Goal: Communication & Community: Answer question/provide support

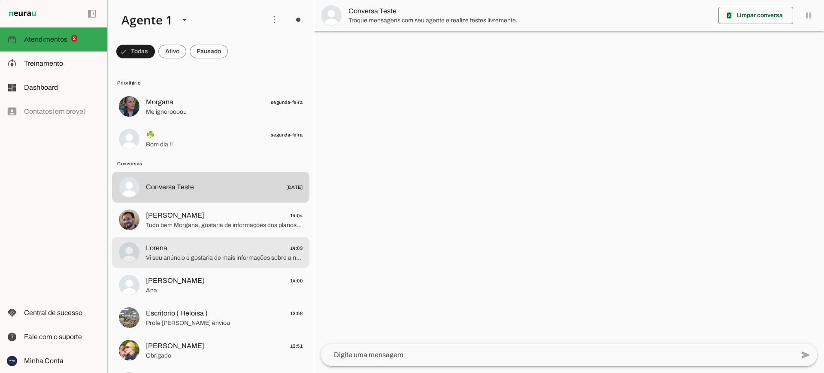
click at [191, 262] on div at bounding box center [224, 252] width 157 height 21
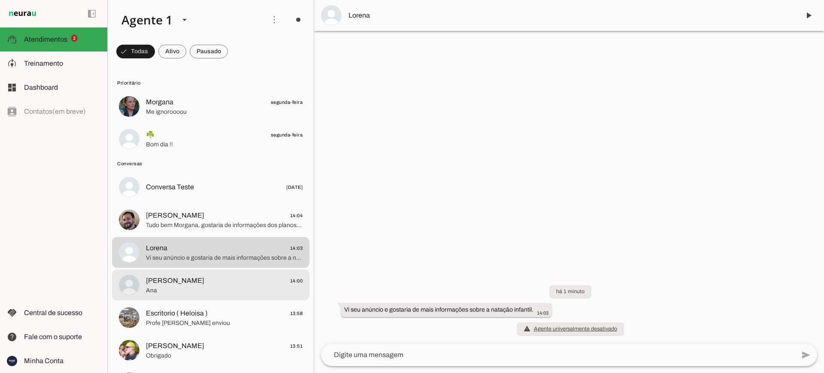
click at [185, 291] on span "Ana" at bounding box center [224, 290] width 157 height 9
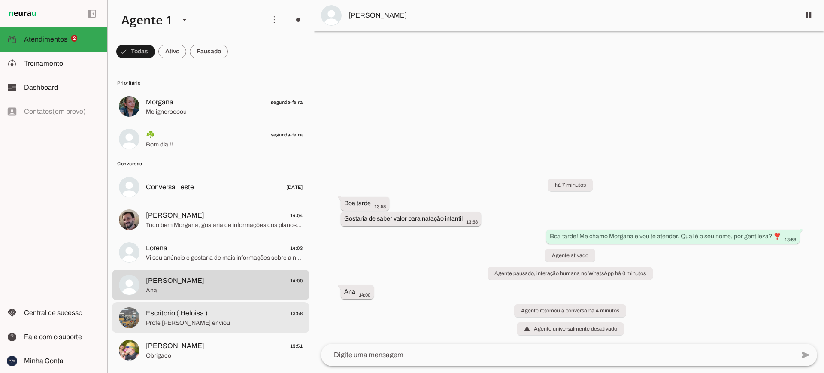
click at [197, 317] on span "Escritorio ( Heloisa )" at bounding box center [177, 313] width 62 height 10
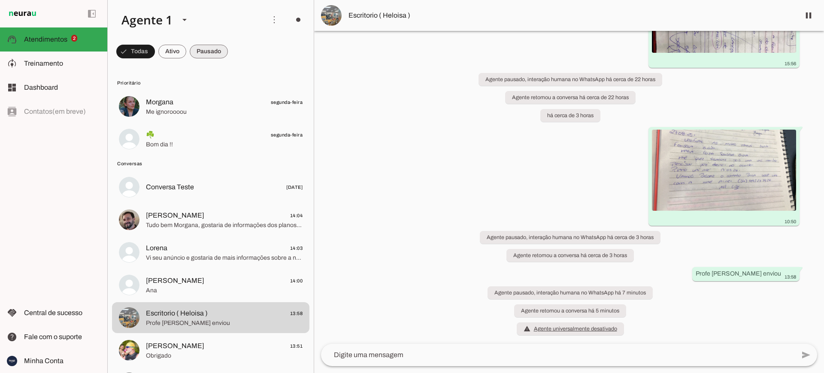
click at [207, 52] on span at bounding box center [209, 51] width 38 height 21
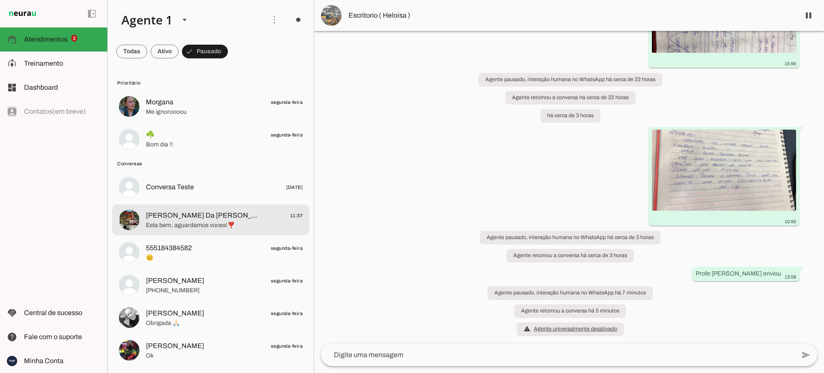
click at [209, 222] on span "Esta bem, aguardamos voces!❣️" at bounding box center [224, 225] width 157 height 9
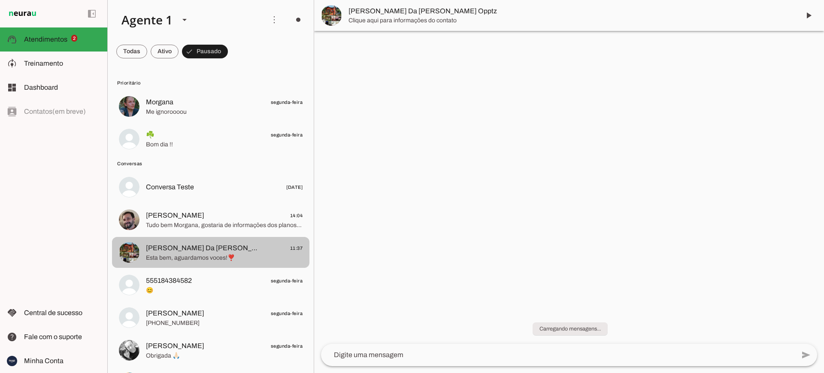
click at [203, 249] on span "[PERSON_NAME] Da [PERSON_NAME] Opptz" at bounding box center [202, 248] width 113 height 10
drag, startPoint x: 203, startPoint y: 248, endPoint x: 198, endPoint y: 249, distance: 4.3
click at [203, 249] on span "[PERSON_NAME] Da [PERSON_NAME] Opptz" at bounding box center [202, 248] width 113 height 10
click at [198, 249] on span "[PERSON_NAME] Da [PERSON_NAME] Opptz" at bounding box center [202, 248] width 113 height 10
click at [169, 248] on span "[PERSON_NAME] Da [PERSON_NAME] Opptz" at bounding box center [202, 248] width 113 height 10
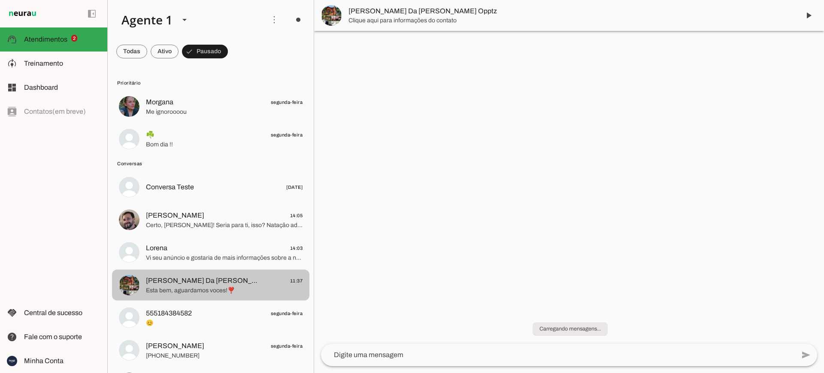
click at [170, 281] on span "[PERSON_NAME] Da [PERSON_NAME] Opptz" at bounding box center [202, 281] width 113 height 10
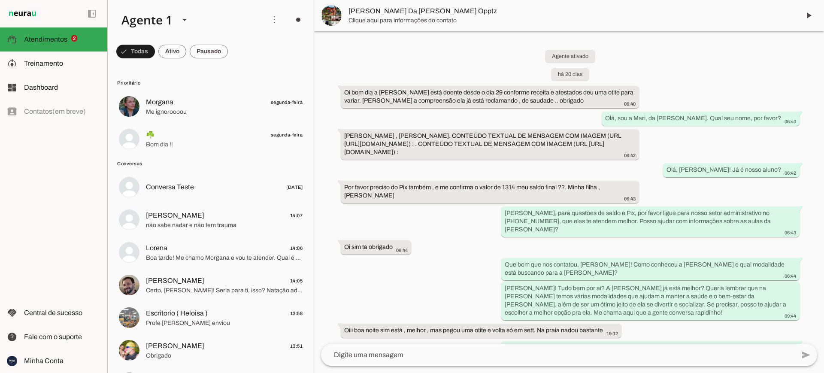
click at [824, 117] on div "Agente ativado há 20 dias Oi bom dia a Isabella está doente desde o dia 29 conf…" at bounding box center [569, 187] width 510 height 313
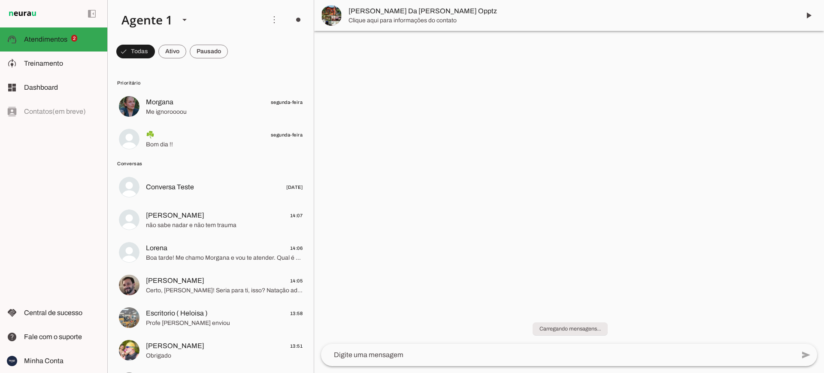
click at [824, 126] on chat-widget "play_arrow O agente está pausado. O bot não irá responder mensagens nesta conve…" at bounding box center [569, 186] width 510 height 373
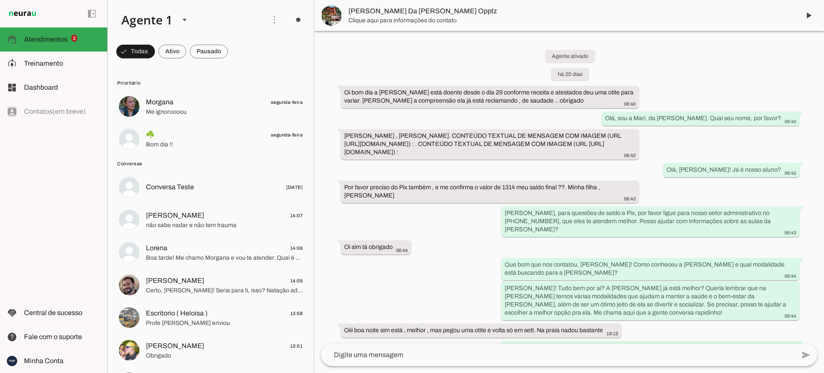
drag, startPoint x: 824, startPoint y: 126, endPoint x: 824, endPoint y: 135, distance: 8.6
click at [824, 135] on div "Agente ativado há 20 dias Oi bom dia a Isabella está doente desde o dia 29 conf…" at bounding box center [569, 187] width 510 height 313
drag, startPoint x: 823, startPoint y: 79, endPoint x: 824, endPoint y: 112, distance: 33.5
click at [824, 112] on div "Agente ativado há 20 dias Oi bom dia a Isabella está doente desde o dia 29 conf…" at bounding box center [569, 187] width 510 height 313
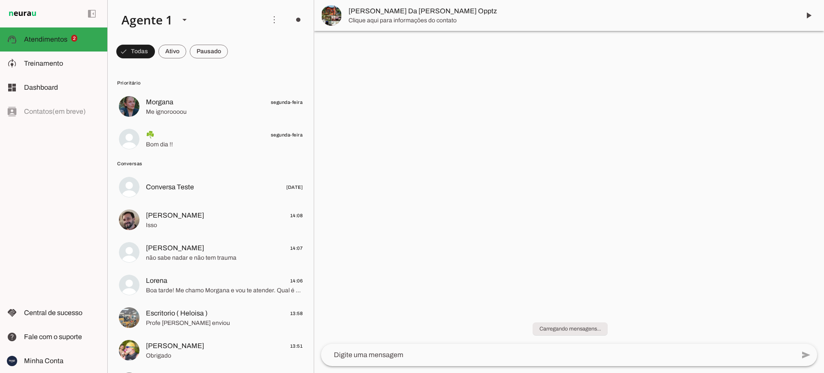
click at [824, 237] on chat-widget "play_arrow O agente está pausado. O bot não irá responder mensagens nesta conve…" at bounding box center [569, 186] width 510 height 373
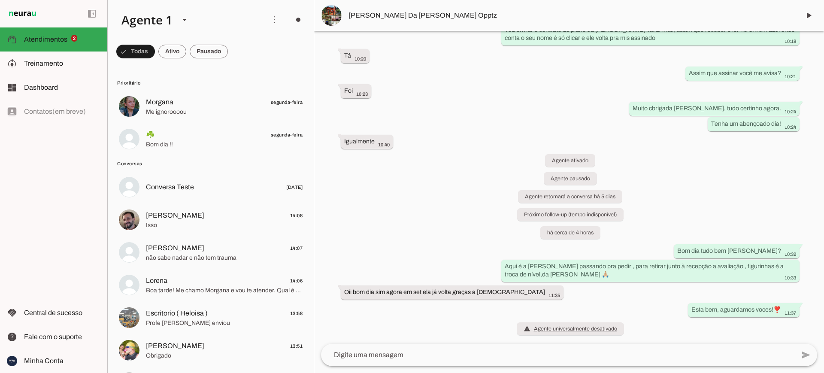
scroll to position [1465, 0]
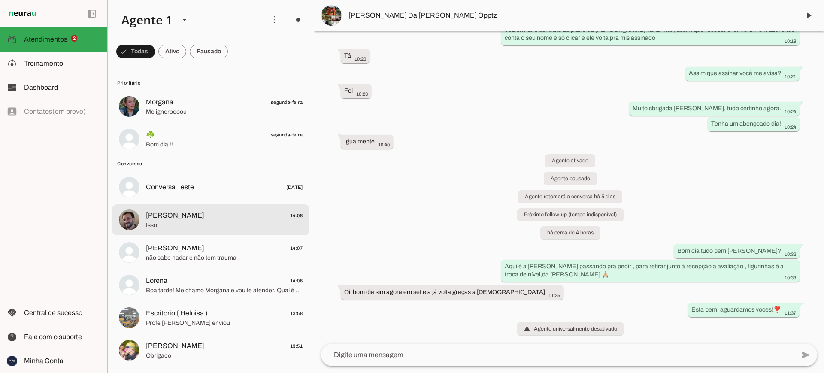
click at [183, 217] on span "[PERSON_NAME]" at bounding box center [175, 215] width 58 height 10
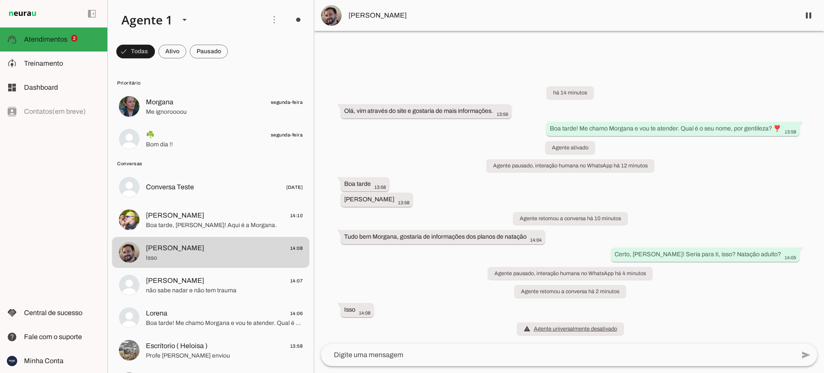
drag, startPoint x: 318, startPoint y: 109, endPoint x: 282, endPoint y: 56, distance: 64.6
click at [282, 56] on div "Agente 1 Criar Agente Você atingiu o limite de IAs Neurau permitidas. Atualize …" at bounding box center [465, 186] width 717 height 373
click at [252, 47] on md-chip-set at bounding box center [211, 51] width 206 height 24
drag, startPoint x: 309, startPoint y: 13, endPoint x: 289, endPoint y: 40, distance: 34.3
click at [289, 40] on md-chip-set at bounding box center [211, 51] width 206 height 24
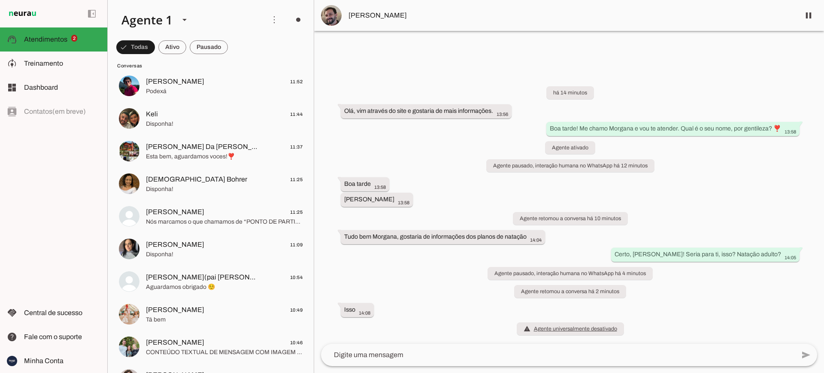
scroll to position [576, 0]
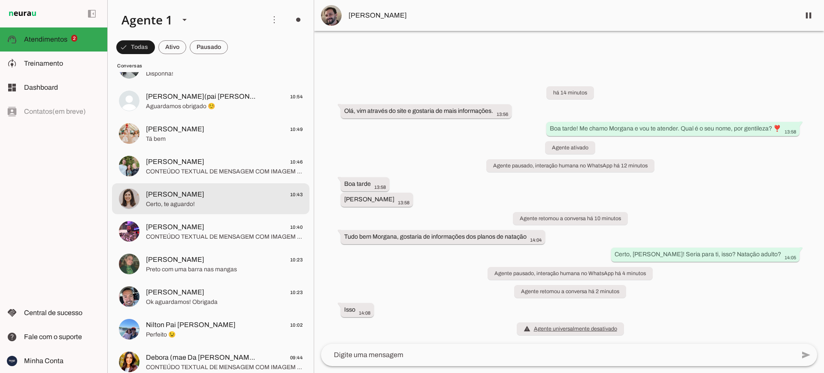
click at [191, 206] on span "Certo, te aguardo!" at bounding box center [224, 204] width 157 height 9
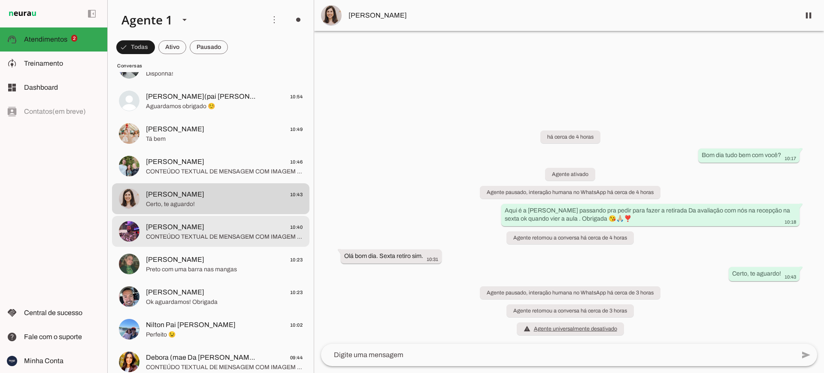
click at [183, 233] on span "CONTEÚDO TEXTUAL DE MENSAGEM COM IMAGEM (URL [URL][DOMAIN_NAME]) :" at bounding box center [224, 237] width 157 height 9
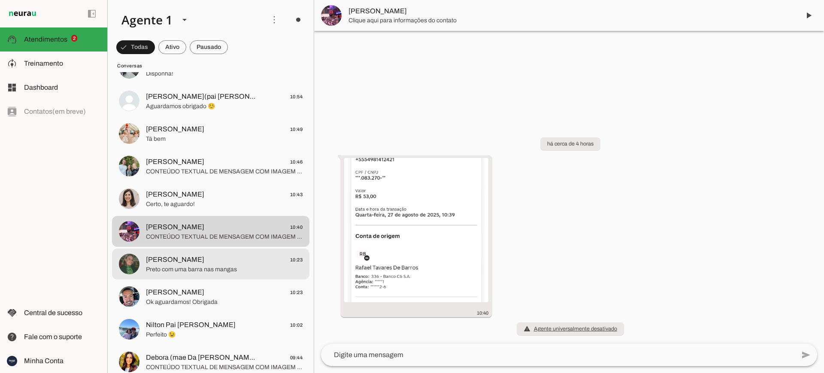
click at [188, 261] on span "[PERSON_NAME]" at bounding box center [175, 260] width 58 height 10
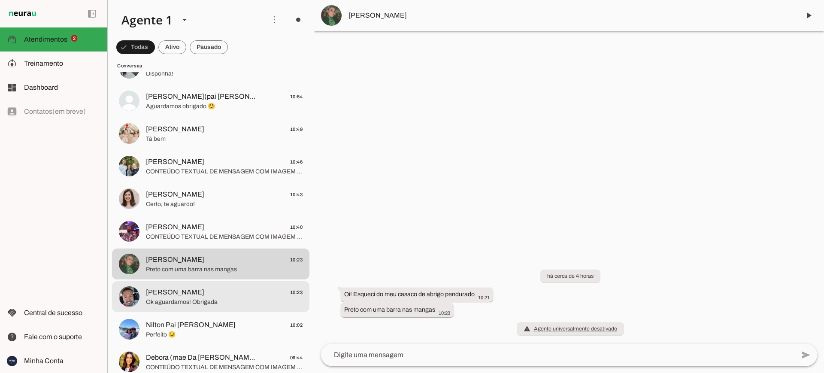
click at [183, 294] on span "Anndy Silva 10:23" at bounding box center [224, 292] width 157 height 11
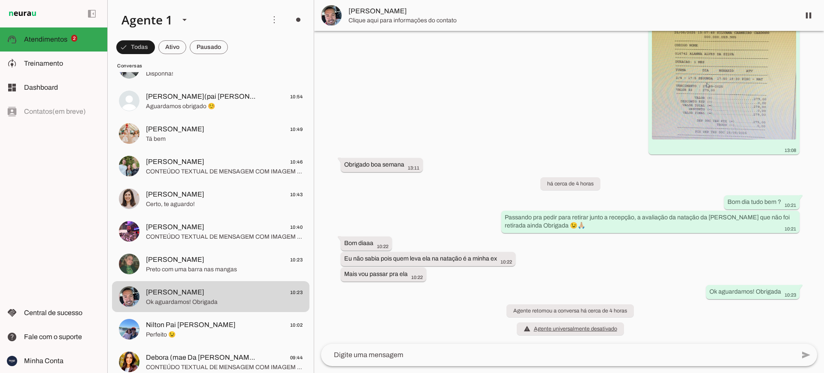
scroll to position [293, 0]
